Goal: Task Accomplishment & Management: Complete application form

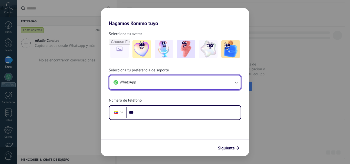
click at [129, 81] on span "WhatsApp" at bounding box center [128, 82] width 16 height 5
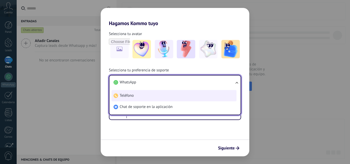
click at [129, 95] on span "Teléfono" at bounding box center [127, 95] width 14 height 5
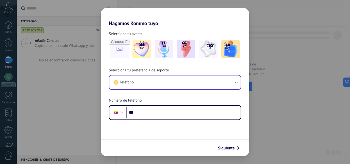
click at [86, 100] on div "Hagamos Kommo tuyo Selecciona tu avatar Selecciona tu preferencia de soporte Te…" at bounding box center [175, 82] width 350 height 164
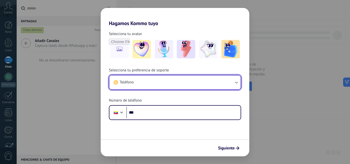
click at [135, 80] on button "Teléfono" at bounding box center [174, 83] width 131 height 14
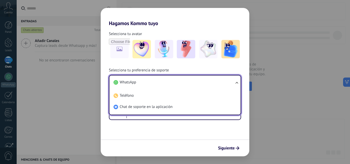
click at [128, 84] on span "WhatsApp" at bounding box center [128, 82] width 16 height 5
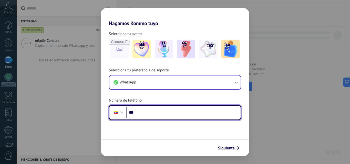
click at [143, 112] on input "***" at bounding box center [183, 113] width 114 height 12
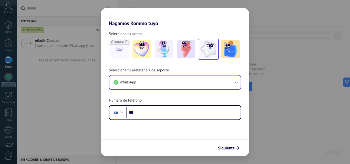
click at [208, 47] on img at bounding box center [208, 49] width 18 height 18
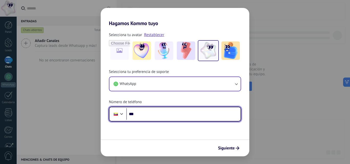
click at [141, 116] on input "***" at bounding box center [183, 114] width 114 height 12
type input "**********"
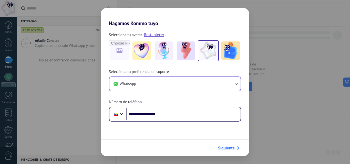
click at [229, 148] on span "Siguiente" at bounding box center [226, 148] width 17 height 4
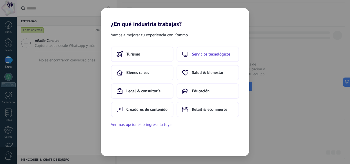
click at [201, 52] on span "Servicios tecnológicos" at bounding box center [211, 54] width 39 height 5
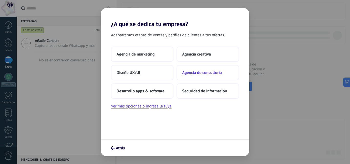
click at [202, 71] on span "Agencia de consultoría" at bounding box center [202, 72] width 40 height 5
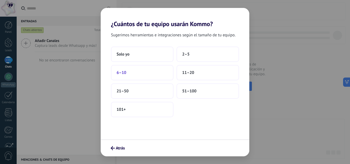
click at [118, 70] on span "6–10" at bounding box center [122, 72] width 10 height 5
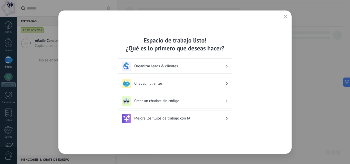
click at [170, 65] on h3 "Organizar leads & clientes" at bounding box center [179, 66] width 91 height 5
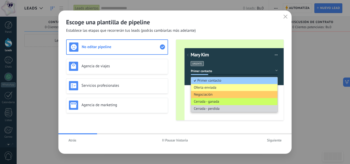
click at [273, 141] on span "Siguiente" at bounding box center [274, 141] width 15 height 4
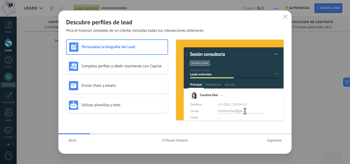
click at [273, 141] on span "Siguiente" at bounding box center [274, 141] width 15 height 4
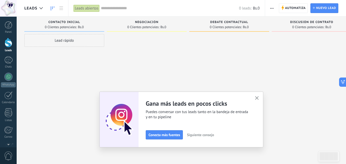
scroll to position [49, 0]
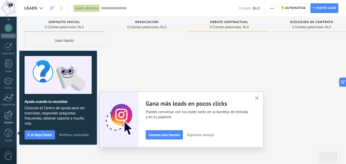
click at [6, 116] on div at bounding box center [8, 115] width 9 height 9
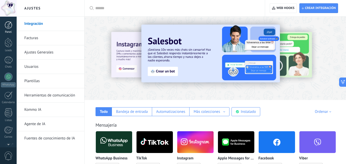
click at [9, 25] on div at bounding box center [9, 25] width 8 height 8
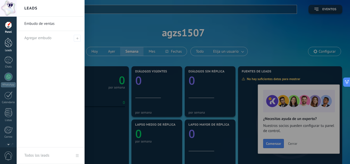
click at [9, 43] on div at bounding box center [9, 42] width 8 height 9
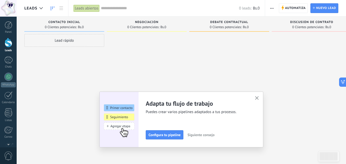
click at [258, 98] on icon "button" at bounding box center [257, 98] width 4 height 4
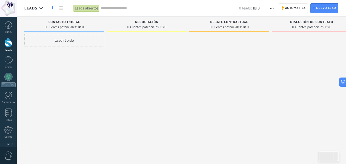
click at [62, 40] on div "Lead rápido" at bounding box center [64, 40] width 80 height 13
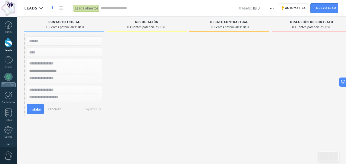
click at [59, 40] on input "text" at bounding box center [63, 40] width 75 height 7
type input "****"
click at [51, 64] on input "text" at bounding box center [63, 63] width 75 height 7
type input "**********"
click at [35, 109] on span "Instalar" at bounding box center [35, 110] width 12 height 4
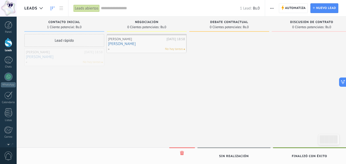
drag, startPoint x: 50, startPoint y: 52, endPoint x: 132, endPoint y: 39, distance: 83.2
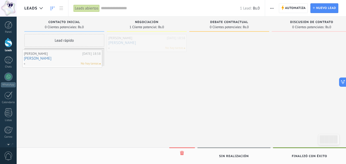
drag, startPoint x: 145, startPoint y: 43, endPoint x: 58, endPoint y: 58, distance: 87.8
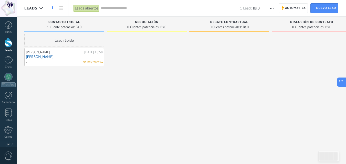
click at [342, 82] on icon at bounding box center [340, 81] width 5 height 5
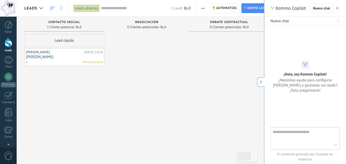
click at [336, 7] on icon "button" at bounding box center [337, 8] width 3 height 3
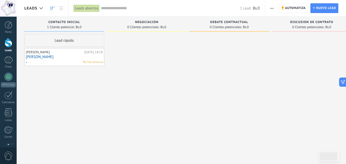
click at [72, 23] on span "Contacto inicial" at bounding box center [64, 22] width 32 height 4
click at [140, 23] on span "Negociación" at bounding box center [147, 22] width 24 height 4
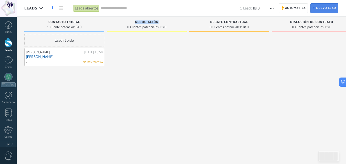
click at [324, 7] on span "Nuevo lead" at bounding box center [326, 8] width 20 height 9
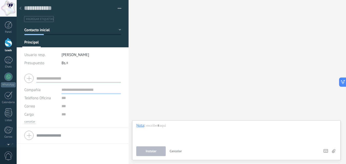
click at [324, 7] on div "Buscar Carga más Participantes: 0 Agregar usuario Bots: 0" at bounding box center [237, 82] width 217 height 164
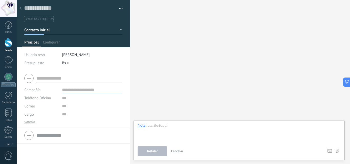
click at [43, 79] on input "text" at bounding box center [79, 78] width 86 height 8
click at [74, 55] on span "[PERSON_NAME]" at bounding box center [76, 54] width 28 height 5
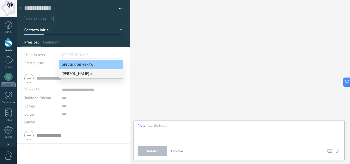
click at [78, 53] on input "text" at bounding box center [75, 55] width 26 height 8
click at [139, 52] on div "Buscar Carga más Participantes: 0 Agregar usuario Bots: 0" at bounding box center [240, 82] width 220 height 164
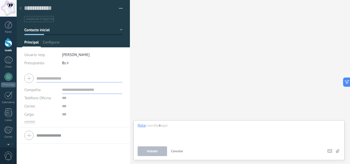
click at [20, 10] on div at bounding box center [20, 9] width 7 height 10
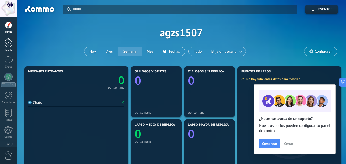
click at [7, 41] on div at bounding box center [9, 42] width 8 height 9
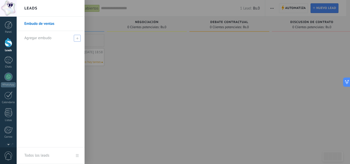
click at [77, 36] on span at bounding box center [77, 38] width 7 height 7
click at [51, 39] on input "text" at bounding box center [48, 38] width 48 height 8
type input "****"
click at [114, 58] on div at bounding box center [192, 82] width 350 height 164
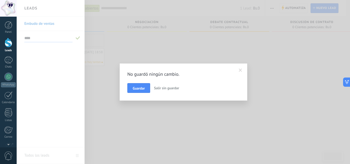
click at [163, 90] on button "Salir sin guardar" at bounding box center [166, 88] width 29 height 10
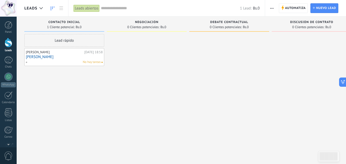
click at [8, 45] on div at bounding box center [9, 42] width 8 height 9
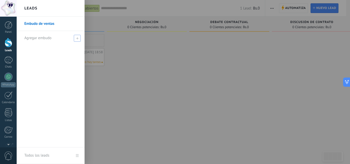
click at [42, 39] on span "Agregar embudo" at bounding box center [37, 38] width 27 height 5
click at [45, 38] on input "text" at bounding box center [48, 38] width 48 height 8
type input "**********"
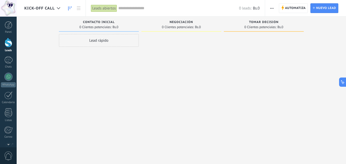
click at [273, 7] on span "button" at bounding box center [271, 8] width 3 height 10
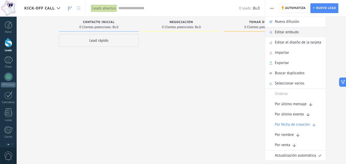
click at [291, 36] on span "Editar embudo" at bounding box center [287, 32] width 24 height 10
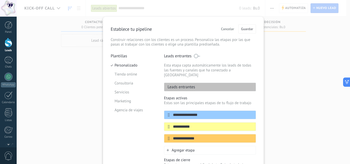
click at [176, 85] on p "Leads entrantes" at bounding box center [179, 87] width 31 height 5
click at [188, 112] on input "**********" at bounding box center [207, 114] width 74 height 5
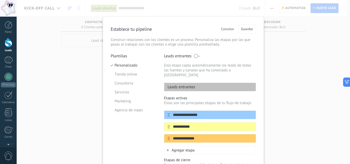
click at [225, 31] on span "Cancelar" at bounding box center [227, 29] width 13 height 4
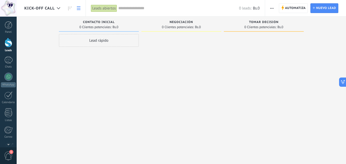
click at [78, 8] on use at bounding box center [79, 8] width 4 height 4
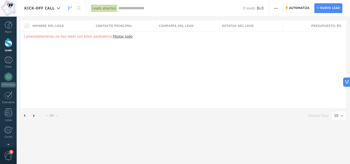
click at [68, 8] on icon at bounding box center [70, 8] width 4 height 4
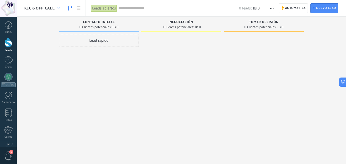
click at [58, 8] on icon at bounding box center [58, 8] width 3 height 2
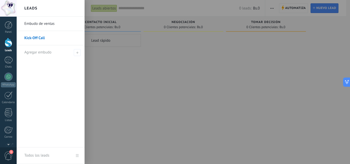
click at [104, 72] on div at bounding box center [192, 82] width 350 height 164
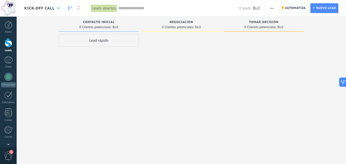
click at [57, 10] on div at bounding box center [58, 8] width 8 height 10
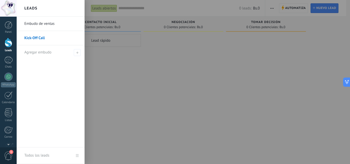
click at [47, 24] on link "Embudo de ventas" at bounding box center [51, 24] width 55 height 14
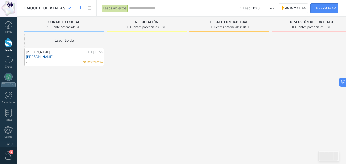
click at [68, 7] on icon at bounding box center [69, 8] width 3 height 2
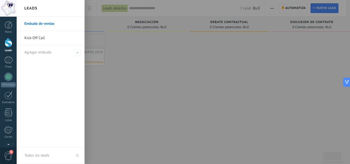
click at [40, 37] on link "Kick-Off Call" at bounding box center [51, 38] width 55 height 14
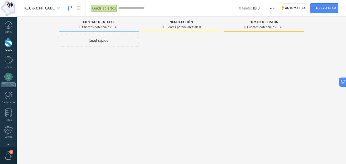
click at [57, 8] on use at bounding box center [58, 8] width 3 height 2
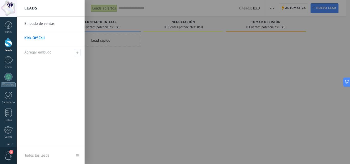
click at [46, 23] on link "Embudo de ventas" at bounding box center [51, 24] width 55 height 14
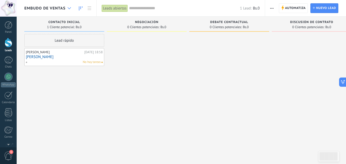
click at [68, 8] on use at bounding box center [69, 8] width 3 height 2
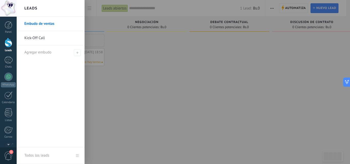
click at [45, 36] on link "Kick-Off Call" at bounding box center [51, 38] width 55 height 14
